Goal: Navigation & Orientation: Find specific page/section

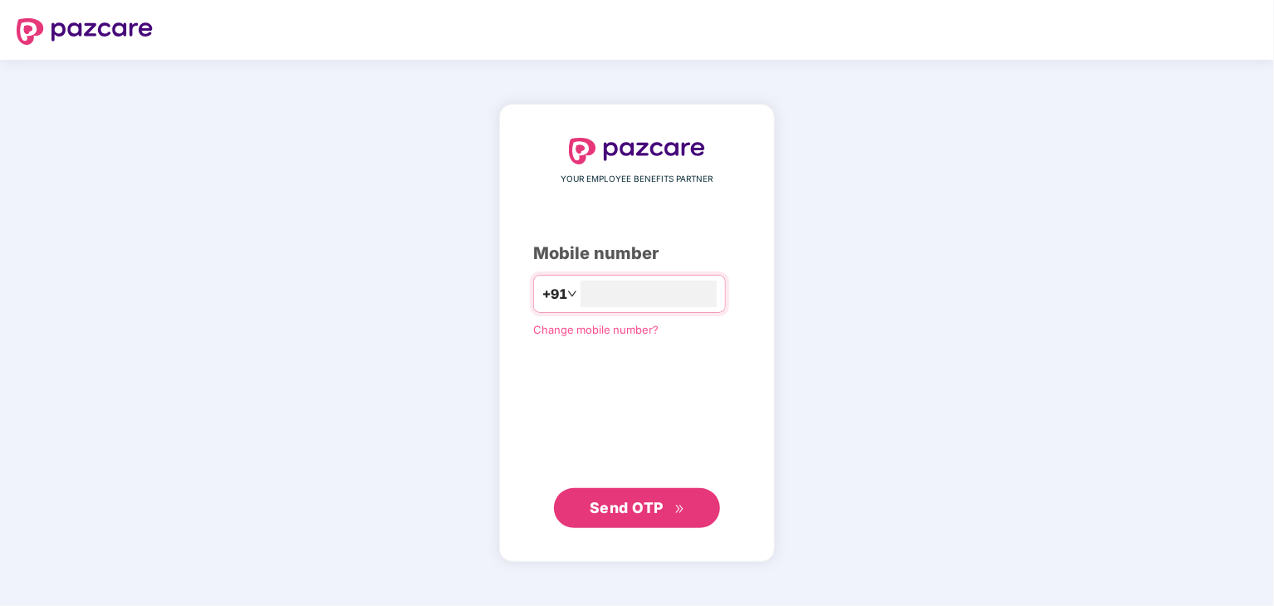
type input "**********"
click at [634, 509] on span "Send OTP" at bounding box center [627, 506] width 74 height 17
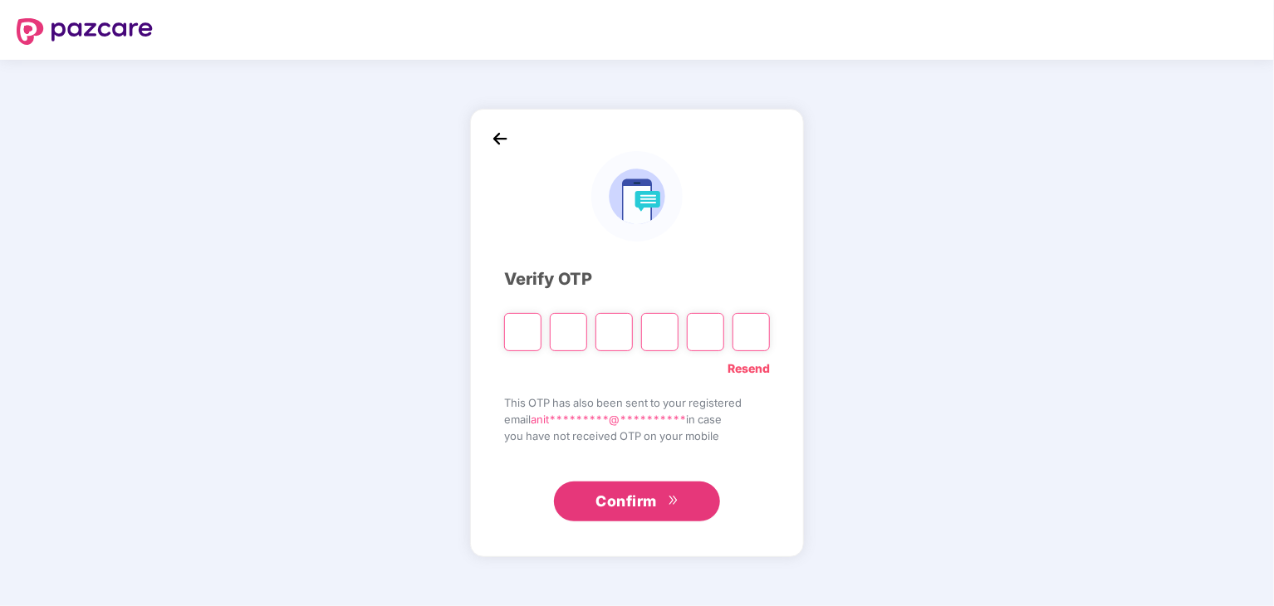
type input "*"
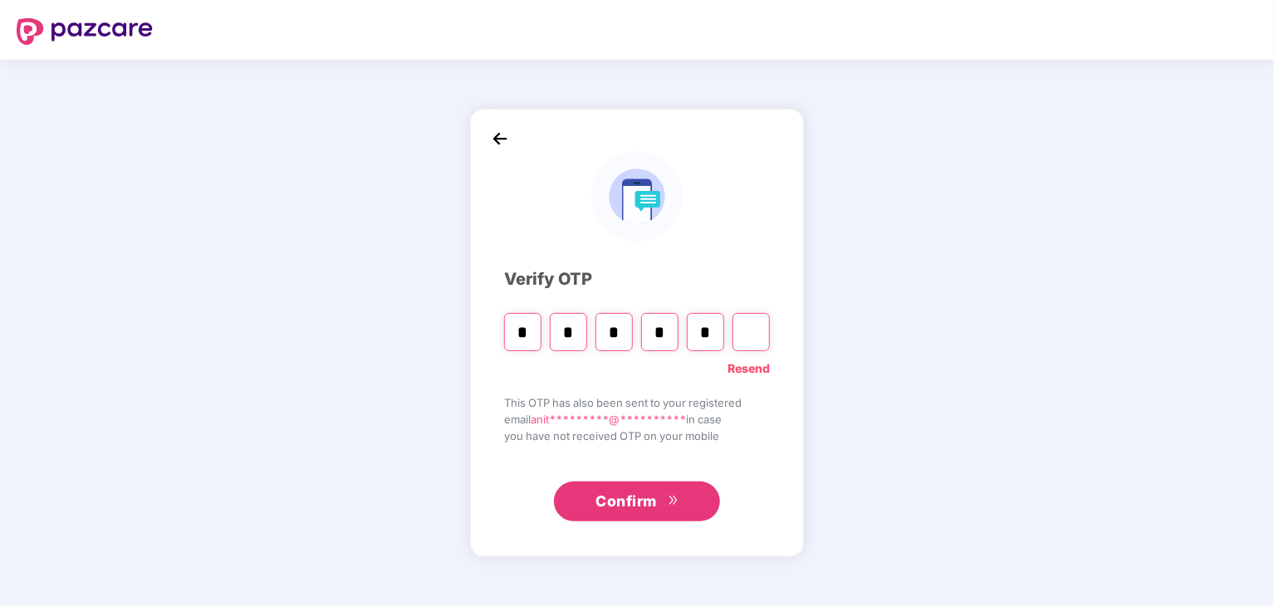
type input "*"
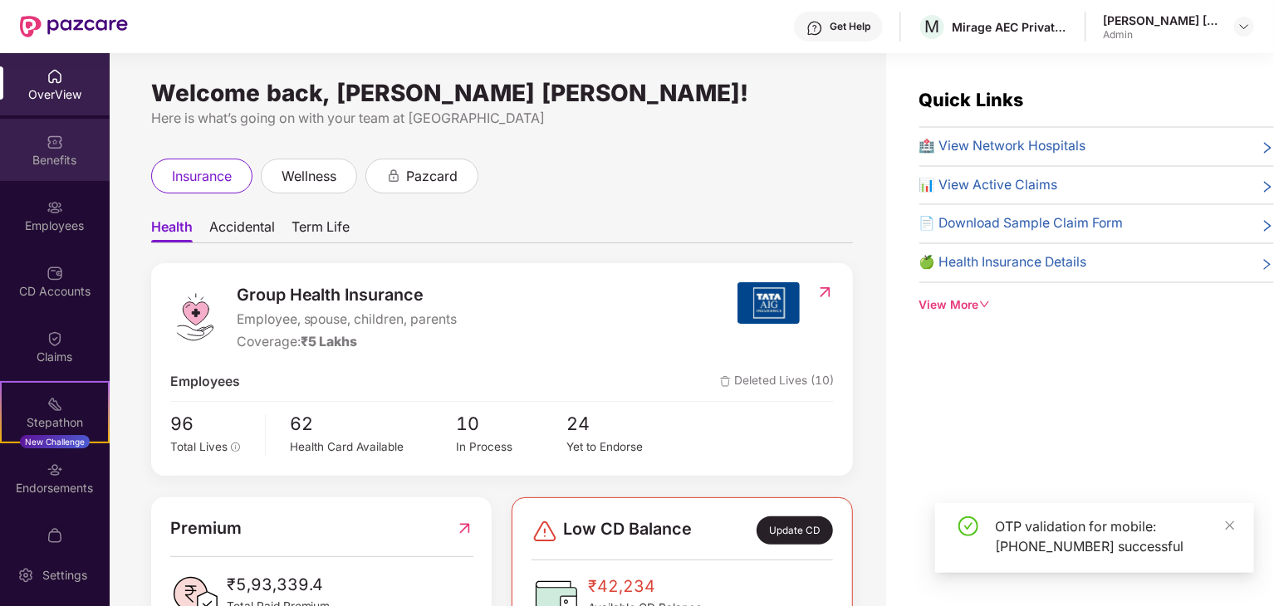
click at [59, 152] on div "Benefits" at bounding box center [55, 160] width 110 height 17
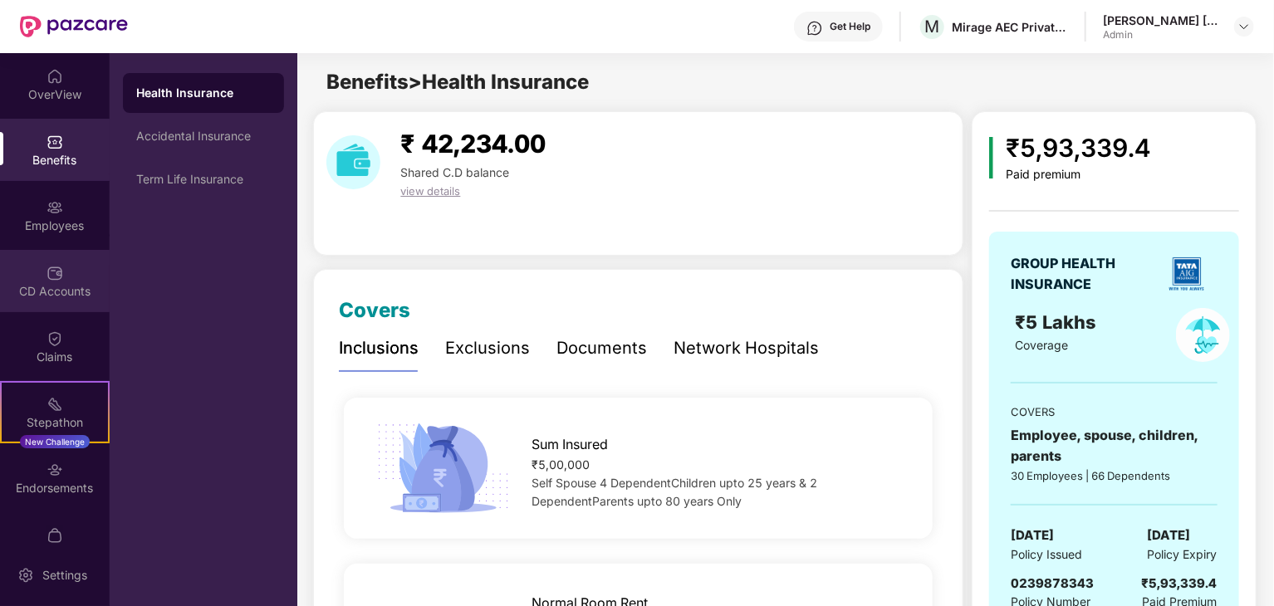
click at [54, 277] on img at bounding box center [55, 273] width 17 height 17
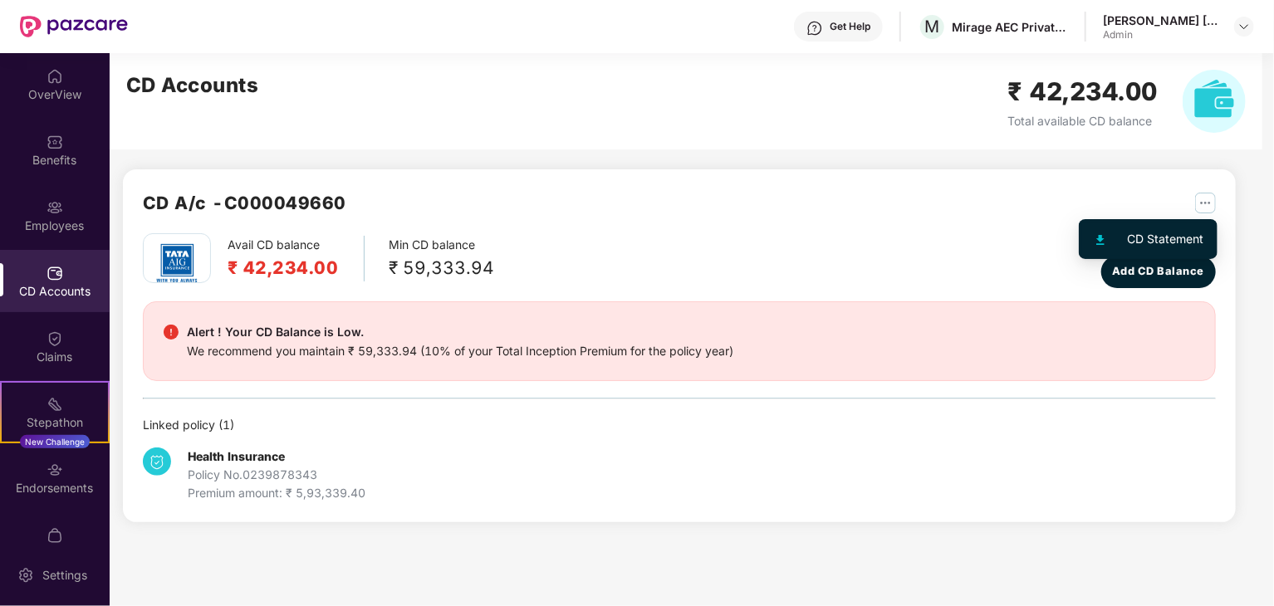
click at [1209, 203] on img "button" at bounding box center [1205, 203] width 21 height 21
click at [1105, 237] on div at bounding box center [1110, 239] width 36 height 18
